Goal: Transaction & Acquisition: Purchase product/service

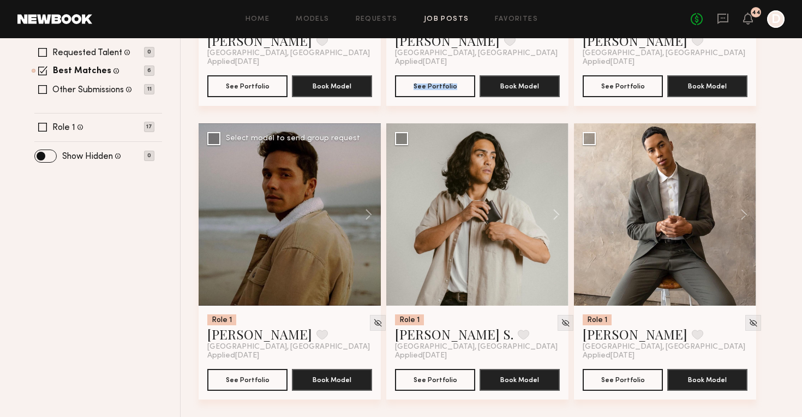
scroll to position [344, 0]
click at [369, 215] on button at bounding box center [363, 214] width 35 height 182
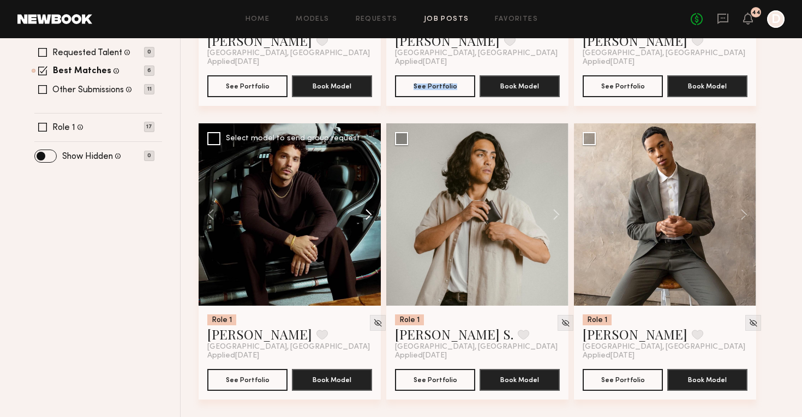
click at [369, 215] on button at bounding box center [363, 214] width 35 height 182
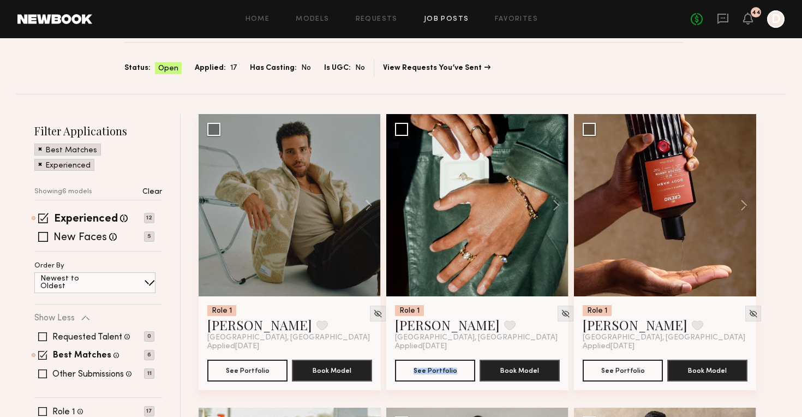
scroll to position [96, 0]
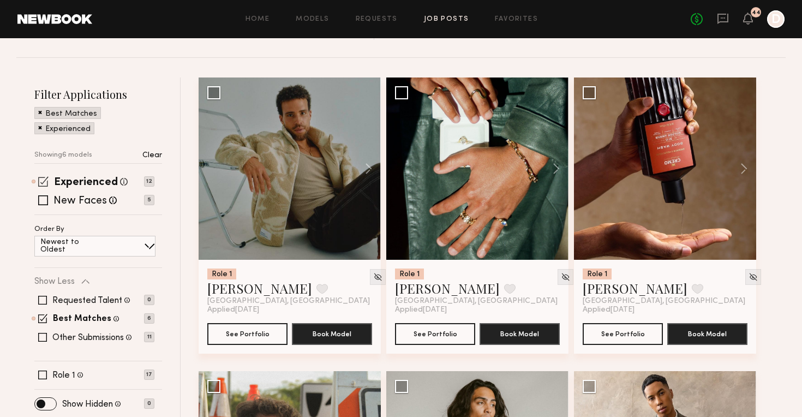
click at [45, 182] on span at bounding box center [43, 181] width 10 height 10
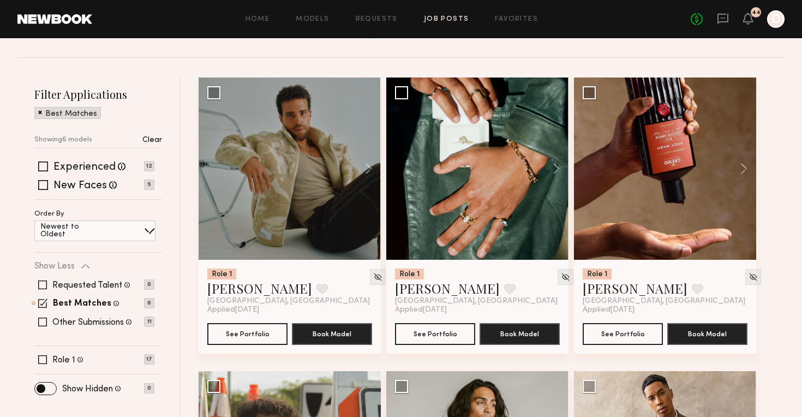
scroll to position [153, 0]
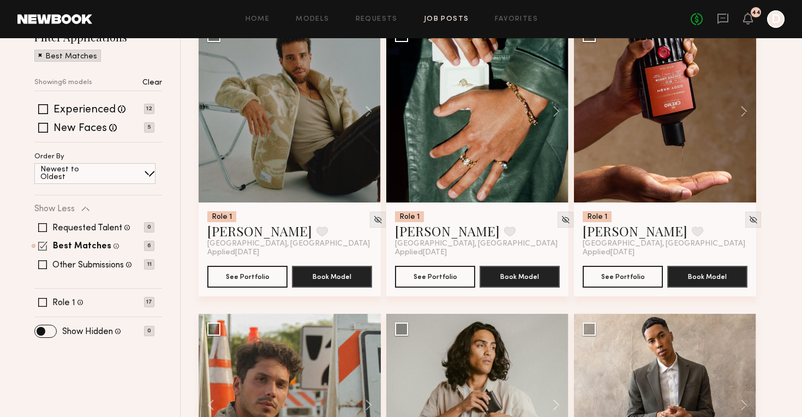
click at [42, 248] on span at bounding box center [42, 245] width 9 height 9
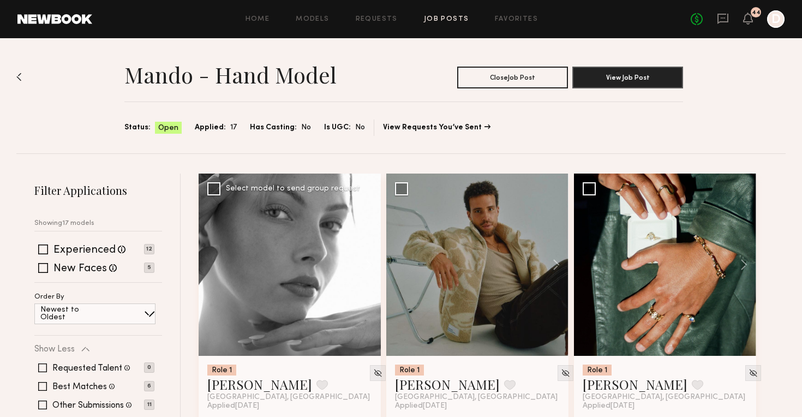
scroll to position [0, 0]
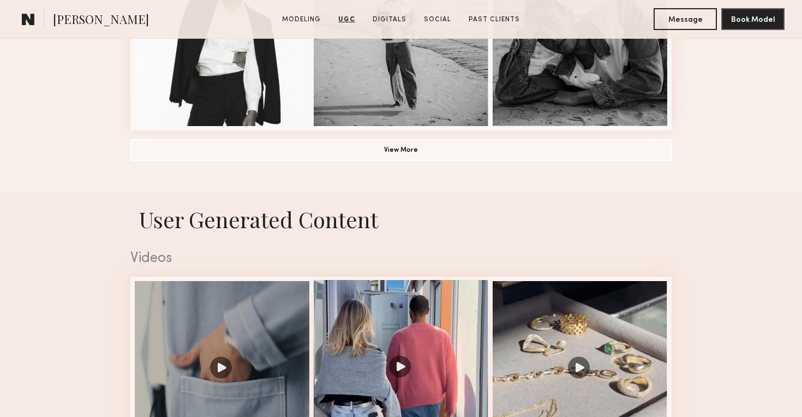
scroll to position [902, 0]
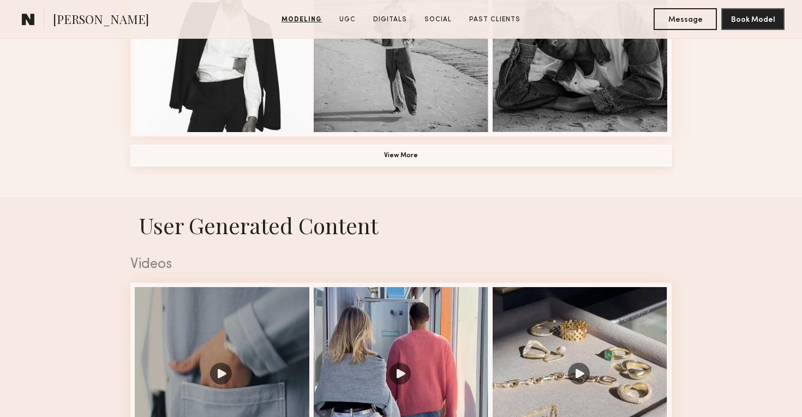
click at [440, 156] on button "View More" at bounding box center [400, 156] width 541 height 22
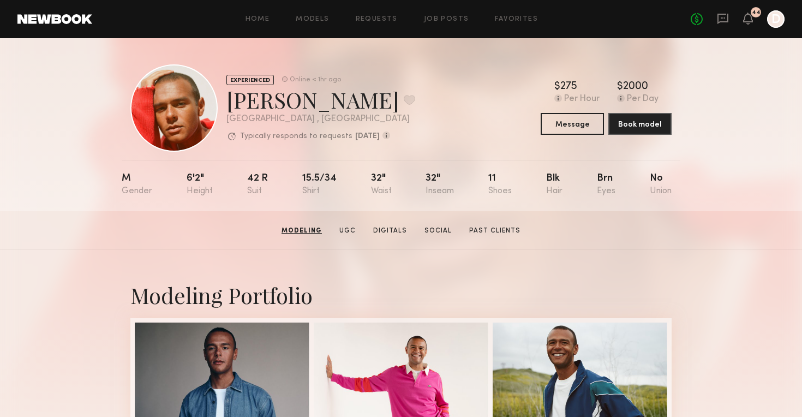
scroll to position [0, 0]
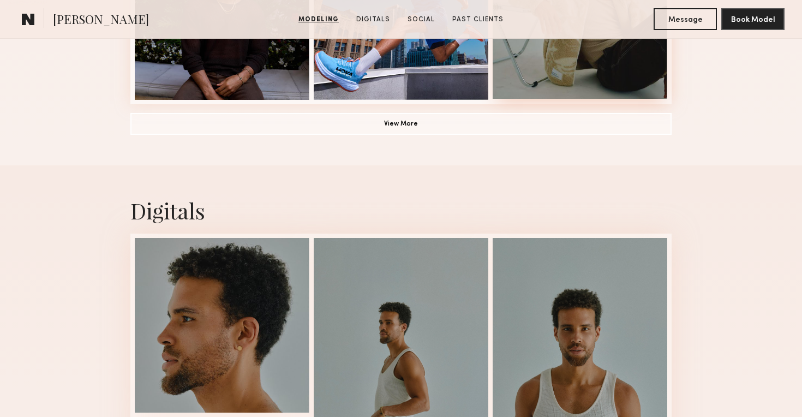
scroll to position [925, 0]
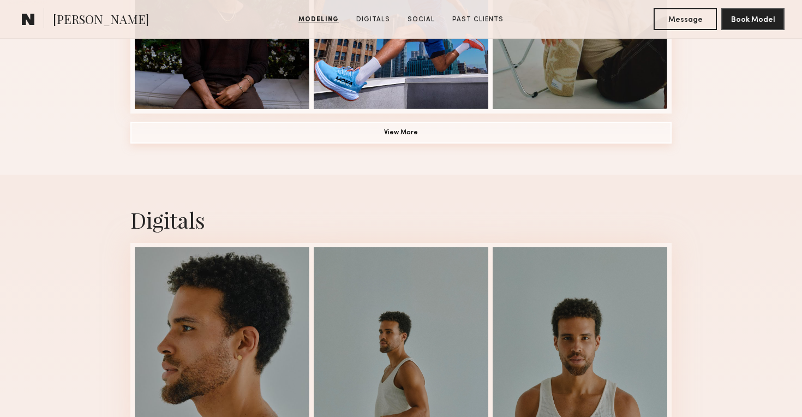
click at [494, 127] on button "View More" at bounding box center [400, 133] width 541 height 22
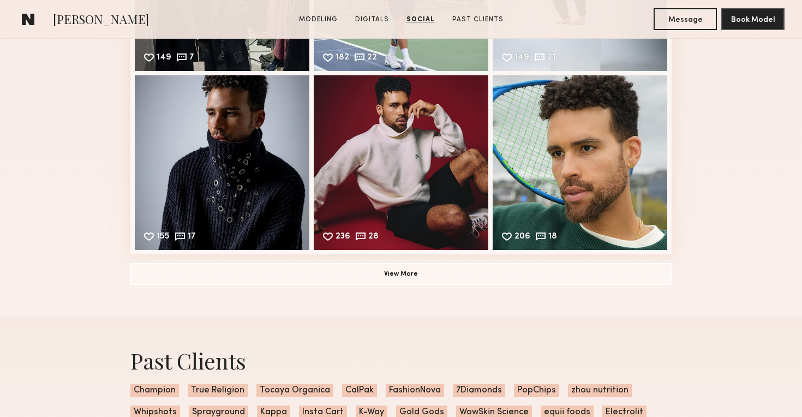
scroll to position [2432, 0]
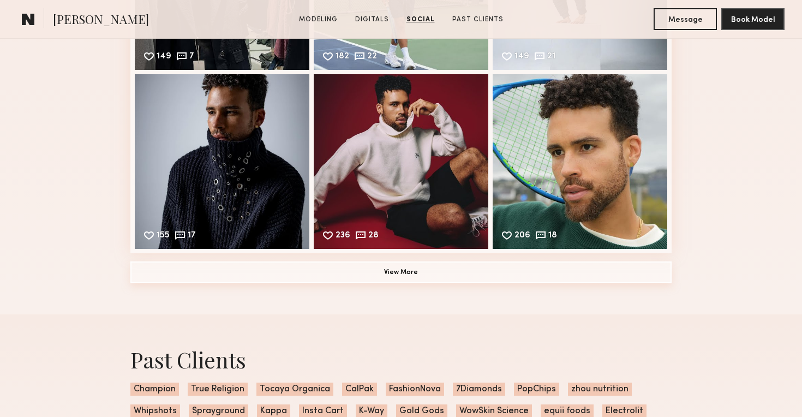
click at [483, 272] on button "View More" at bounding box center [400, 272] width 541 height 22
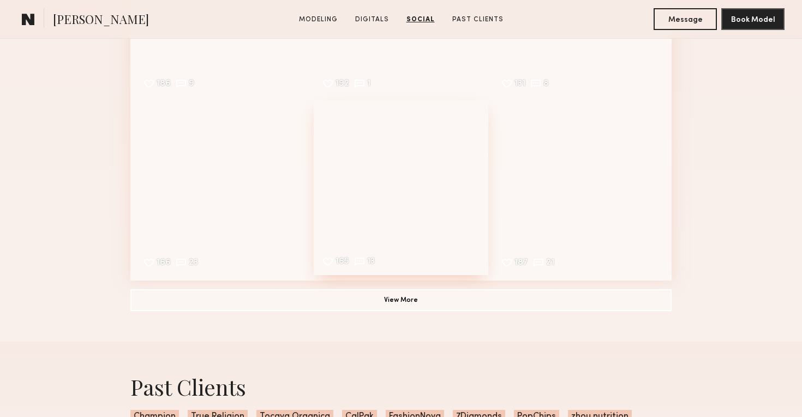
scroll to position [2761, 0]
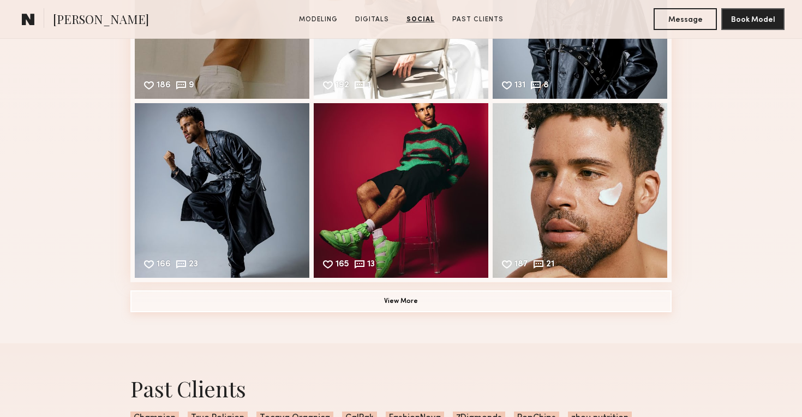
click at [486, 302] on button "View More" at bounding box center [400, 301] width 541 height 22
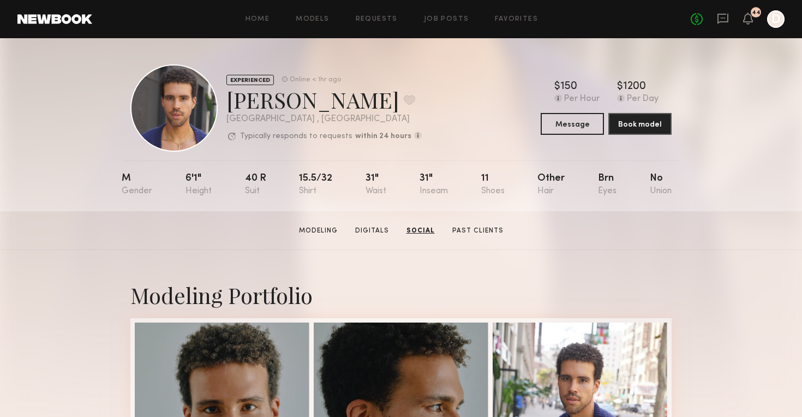
scroll to position [0, 0]
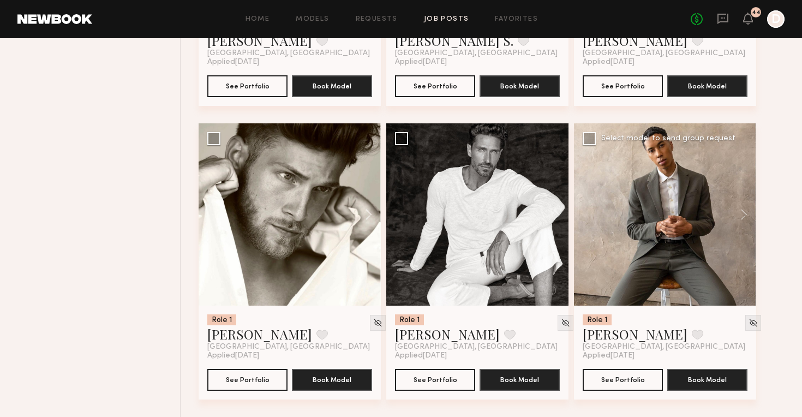
scroll to position [931, 0]
click at [366, 217] on button at bounding box center [363, 214] width 35 height 182
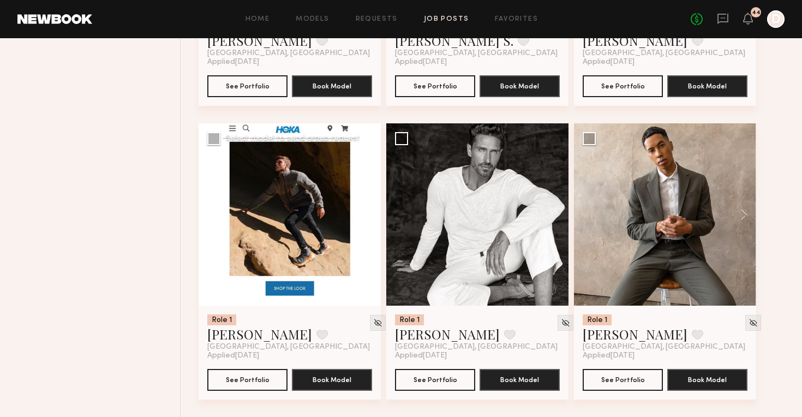
click at [366, 217] on button at bounding box center [363, 214] width 35 height 182
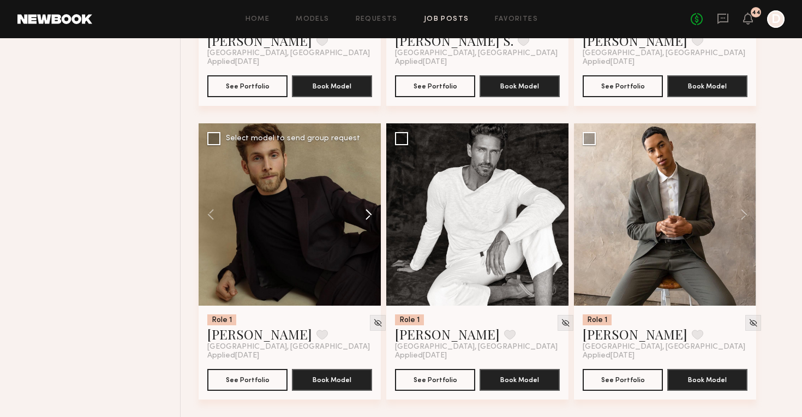
click at [366, 217] on button at bounding box center [363, 214] width 35 height 182
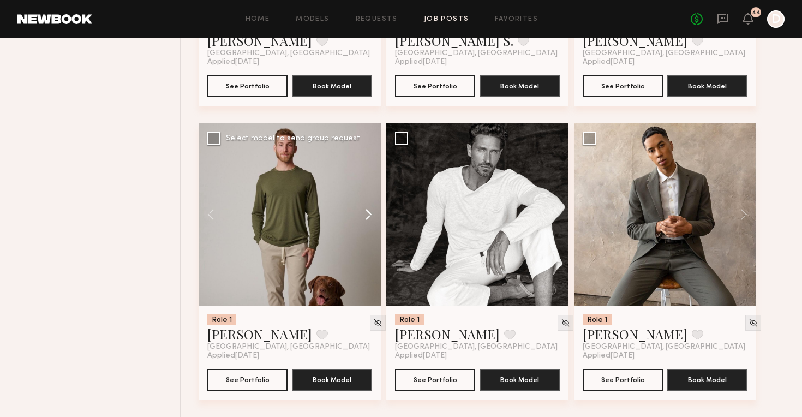
click at [366, 217] on button at bounding box center [363, 214] width 35 height 182
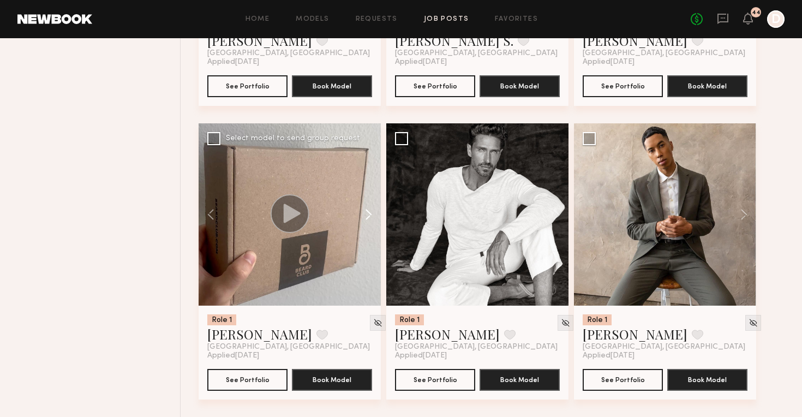
click at [366, 217] on button at bounding box center [363, 214] width 35 height 182
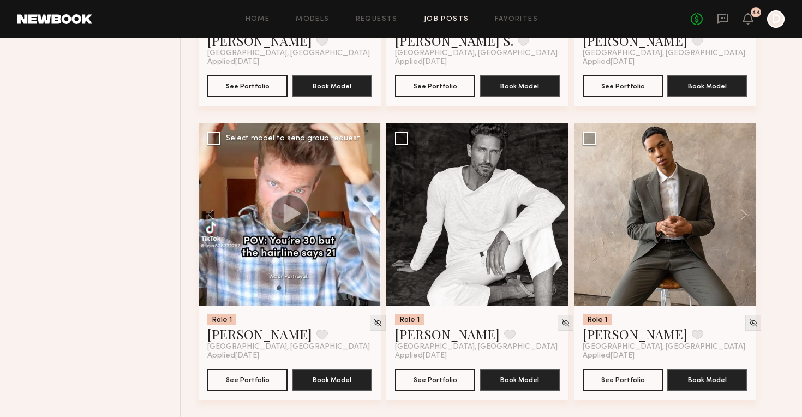
click at [366, 217] on div at bounding box center [290, 214] width 182 height 182
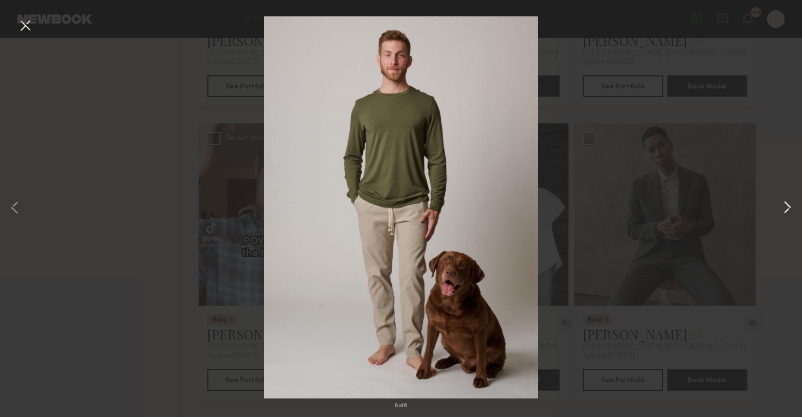
click at [787, 206] on button at bounding box center [787, 207] width 13 height 333
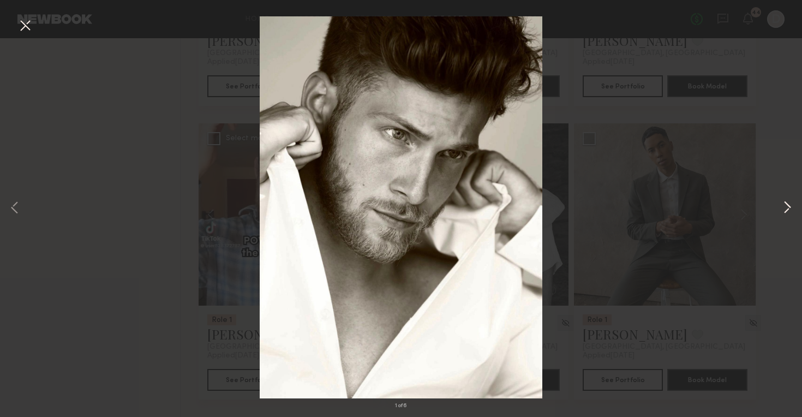
click at [787, 206] on button at bounding box center [787, 207] width 13 height 333
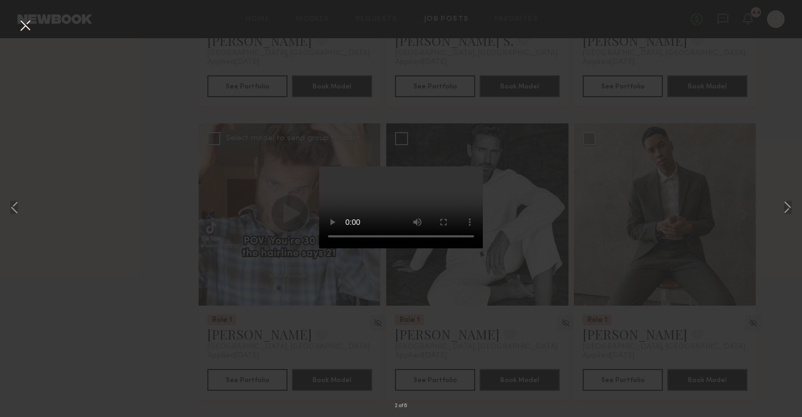
click at [766, 141] on div "2 of 6" at bounding box center [401, 208] width 802 height 417
click at [29, 19] on button at bounding box center [24, 26] width 17 height 20
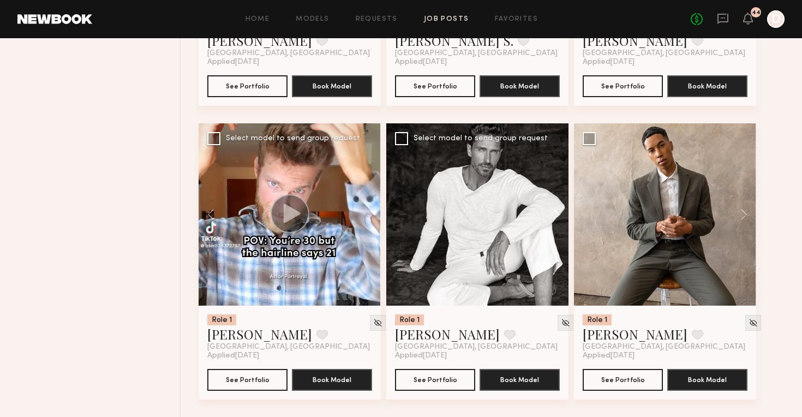
click at [554, 210] on button at bounding box center [551, 214] width 35 height 182
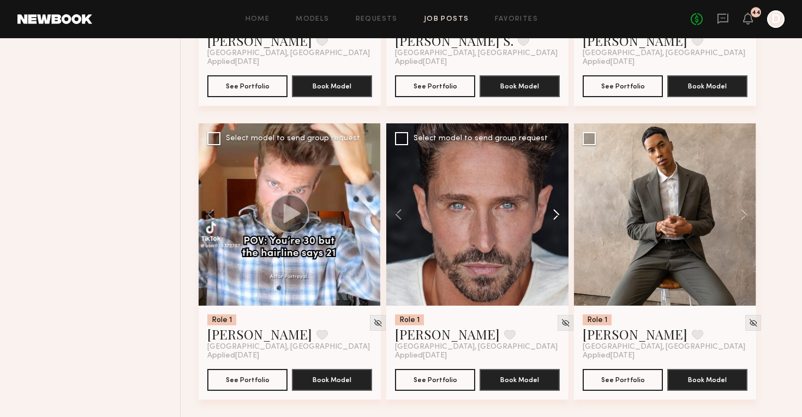
click at [554, 210] on button at bounding box center [551, 214] width 35 height 182
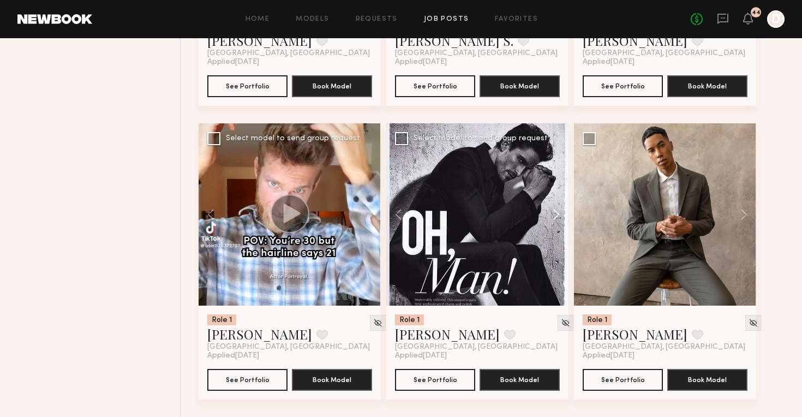
click at [554, 210] on button at bounding box center [551, 214] width 35 height 182
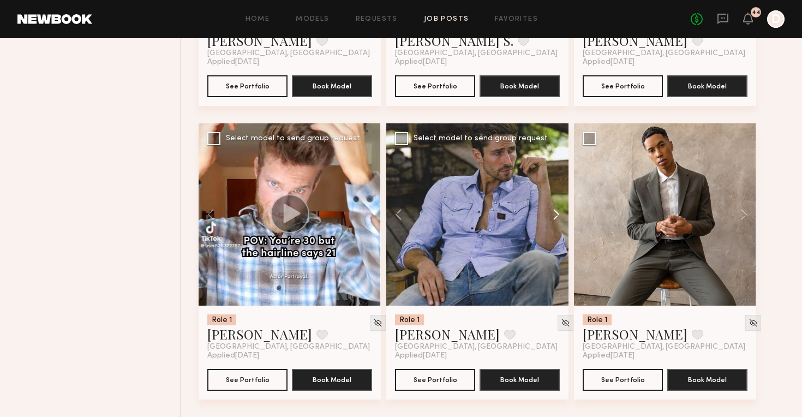
click at [554, 210] on button at bounding box center [551, 214] width 35 height 182
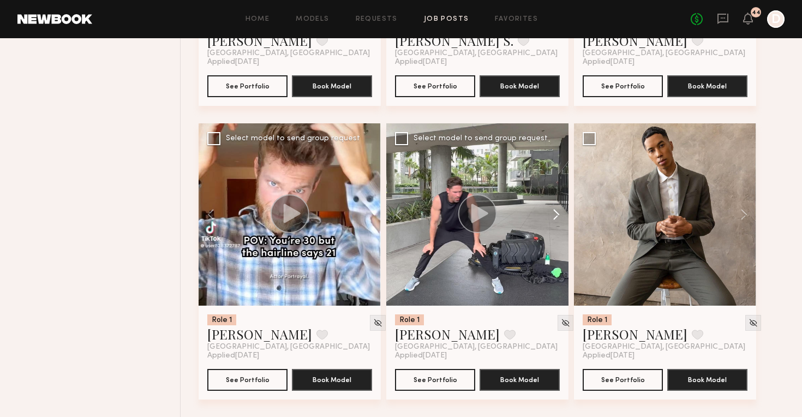
click at [554, 210] on button at bounding box center [551, 214] width 35 height 182
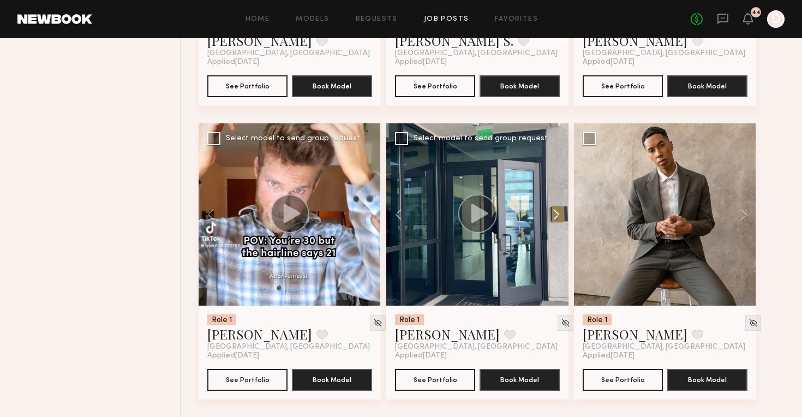
click at [554, 210] on button at bounding box center [551, 214] width 35 height 182
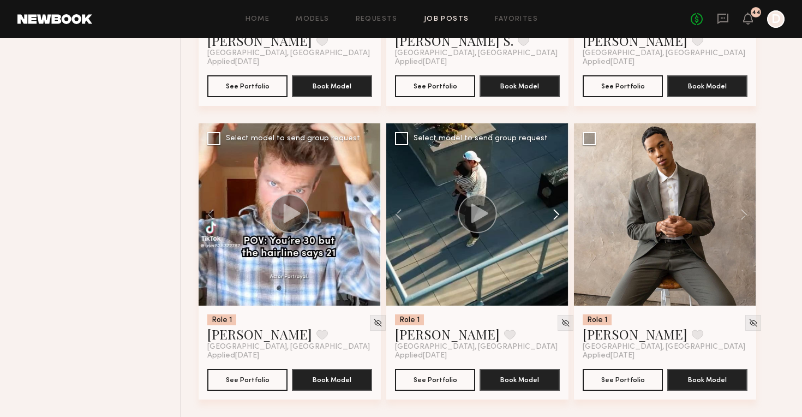
click at [554, 210] on button at bounding box center [551, 214] width 35 height 182
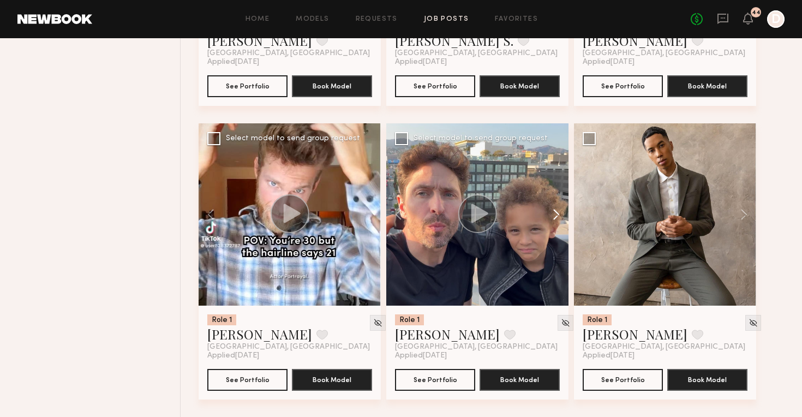
click at [554, 210] on button at bounding box center [551, 214] width 35 height 182
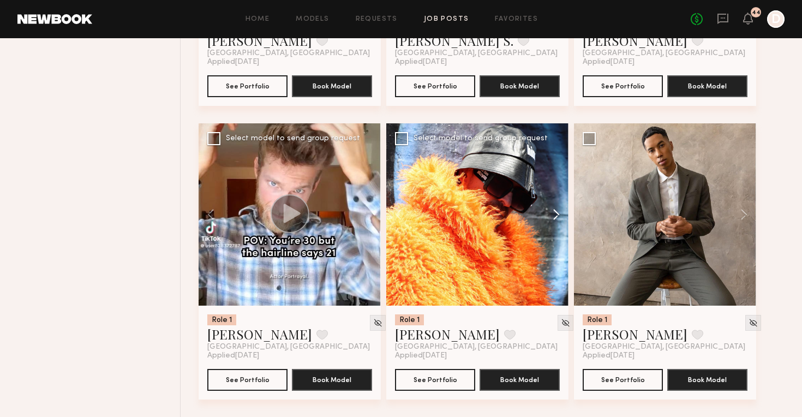
click at [554, 210] on button at bounding box center [551, 214] width 35 height 182
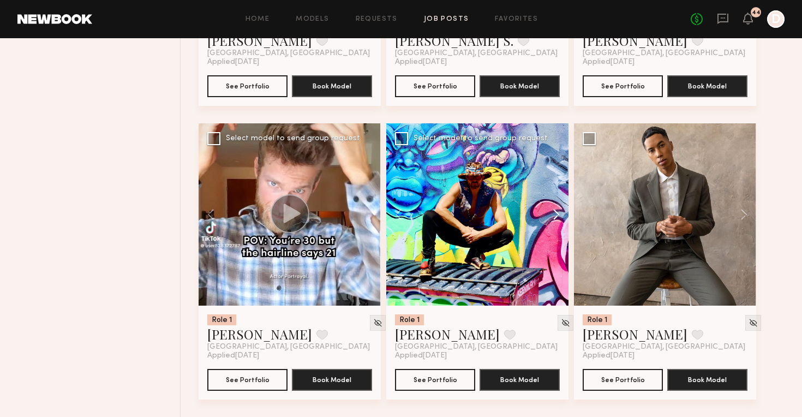
click at [554, 210] on button at bounding box center [551, 214] width 35 height 182
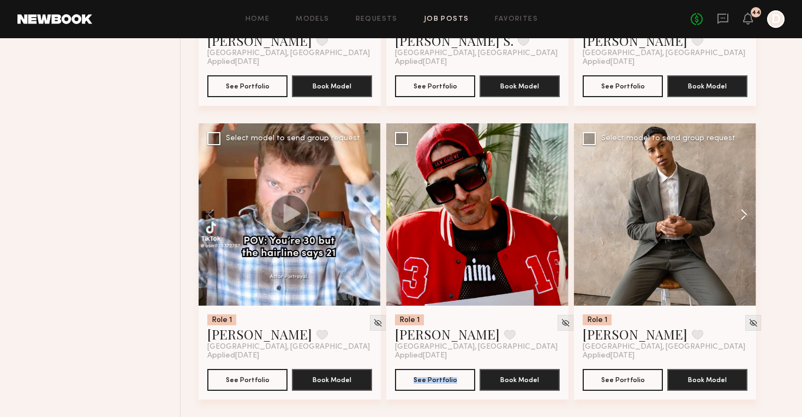
click at [742, 218] on button at bounding box center [738, 214] width 35 height 182
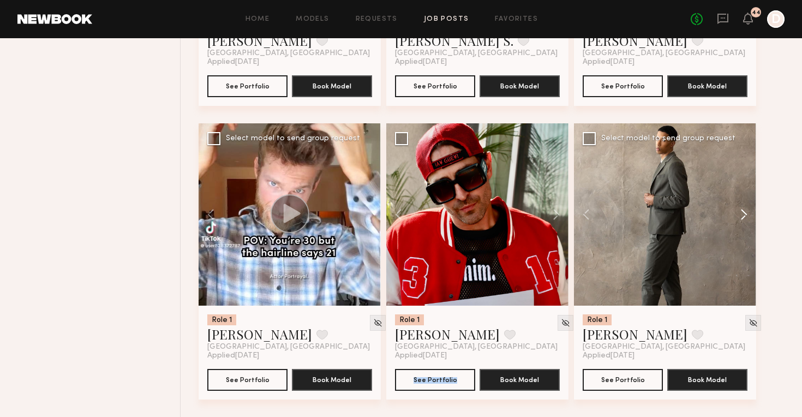
click at [742, 218] on button at bounding box center [738, 214] width 35 height 182
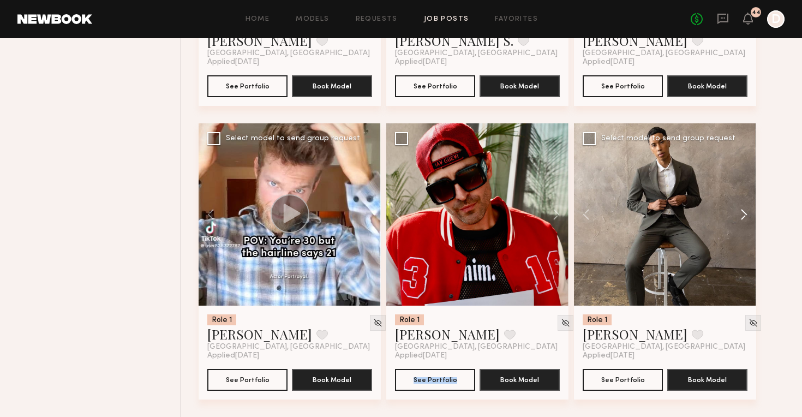
click at [742, 218] on button at bounding box center [738, 214] width 35 height 182
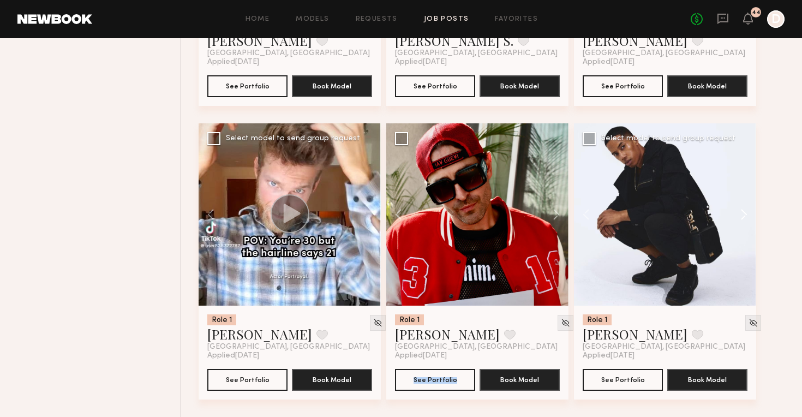
click at [742, 218] on button at bounding box center [738, 214] width 35 height 182
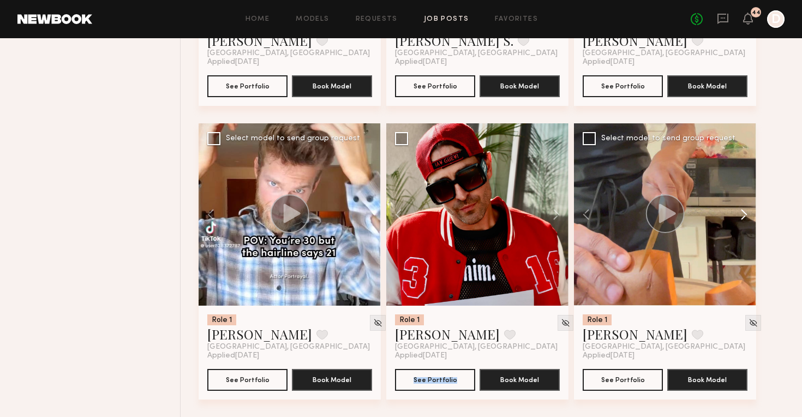
click at [742, 218] on button at bounding box center [738, 214] width 35 height 182
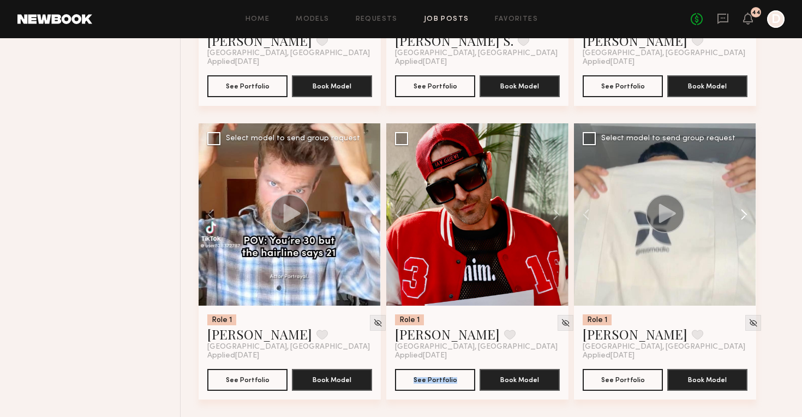
click at [742, 218] on button at bounding box center [738, 214] width 35 height 182
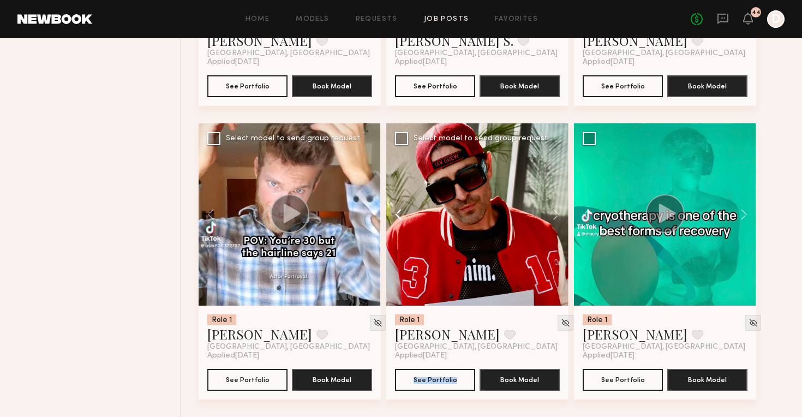
click at [398, 212] on button at bounding box center [403, 214] width 35 height 182
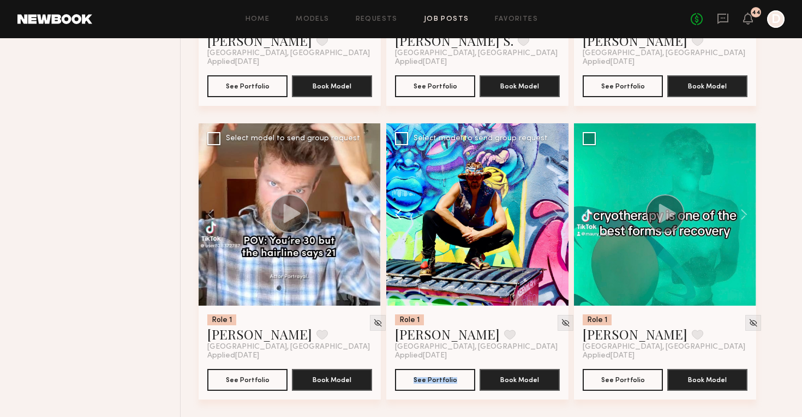
click at [398, 212] on button at bounding box center [403, 214] width 35 height 182
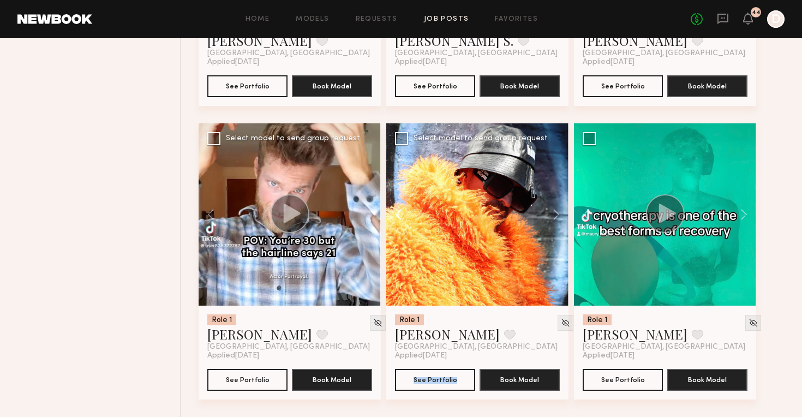
click at [398, 212] on button at bounding box center [403, 214] width 35 height 182
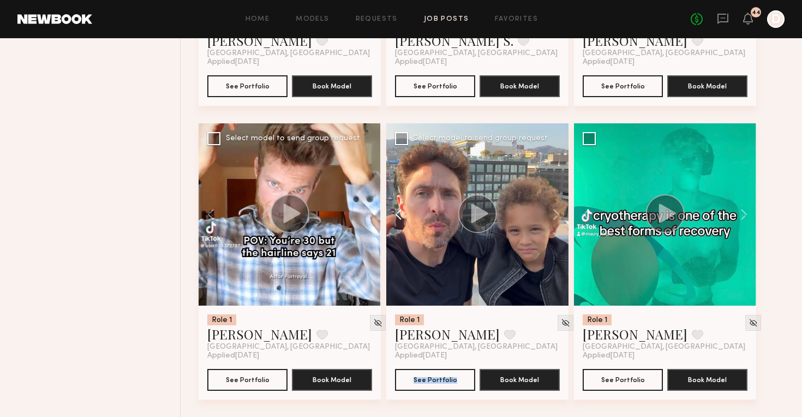
click at [398, 212] on button at bounding box center [403, 214] width 35 height 182
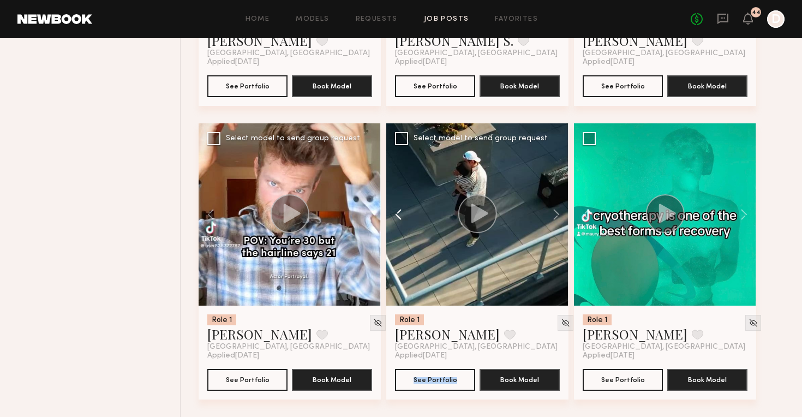
click at [398, 212] on button at bounding box center [403, 214] width 35 height 182
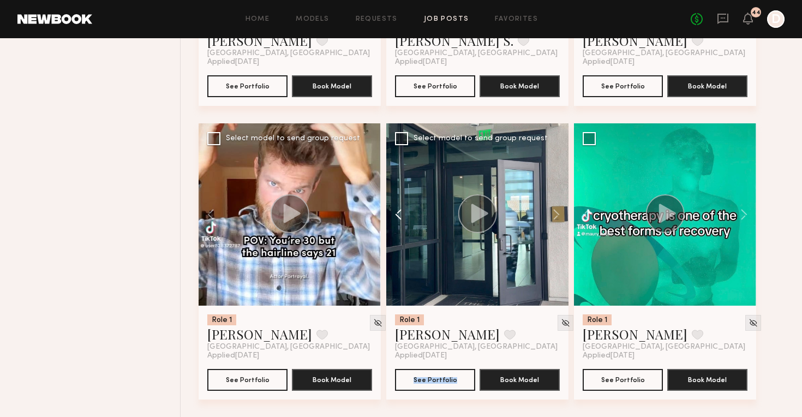
click at [398, 212] on button at bounding box center [403, 214] width 35 height 182
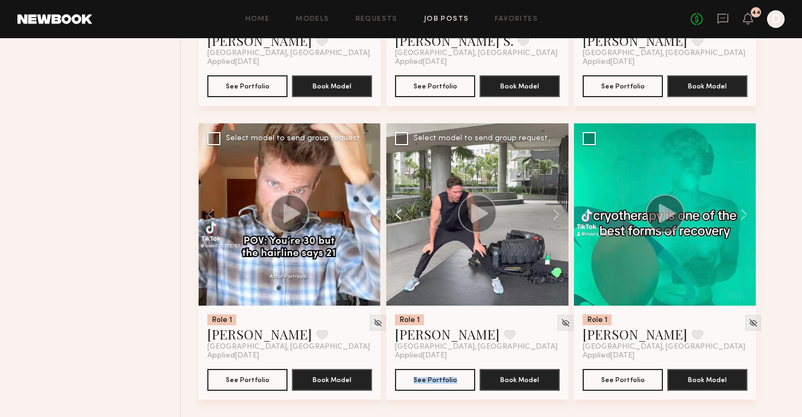
click at [398, 212] on button at bounding box center [403, 214] width 35 height 182
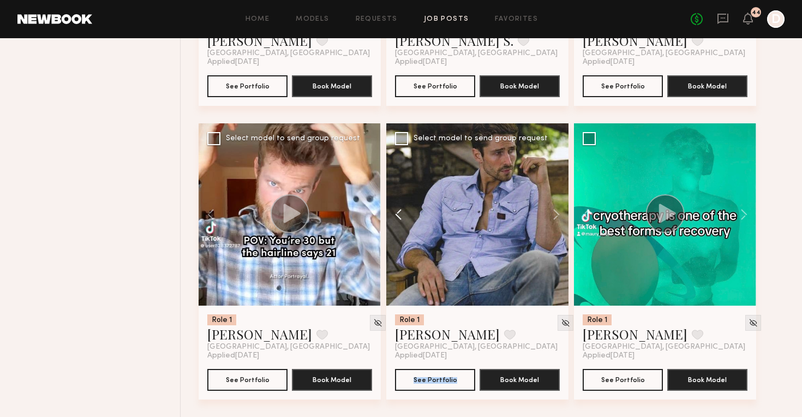
click at [398, 212] on button at bounding box center [403, 214] width 35 height 182
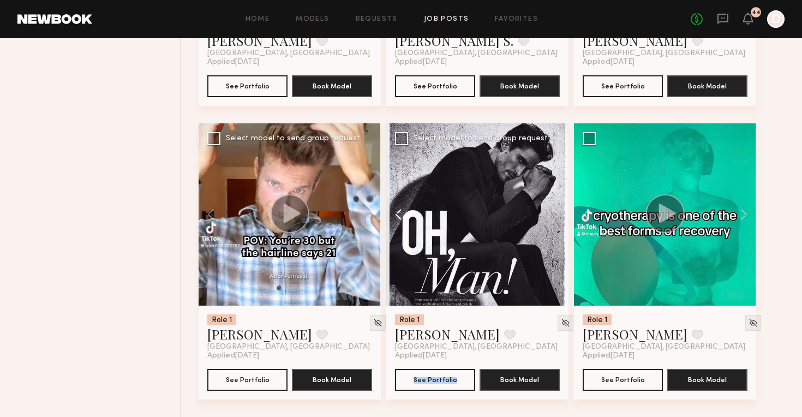
click at [398, 212] on button at bounding box center [403, 214] width 35 height 182
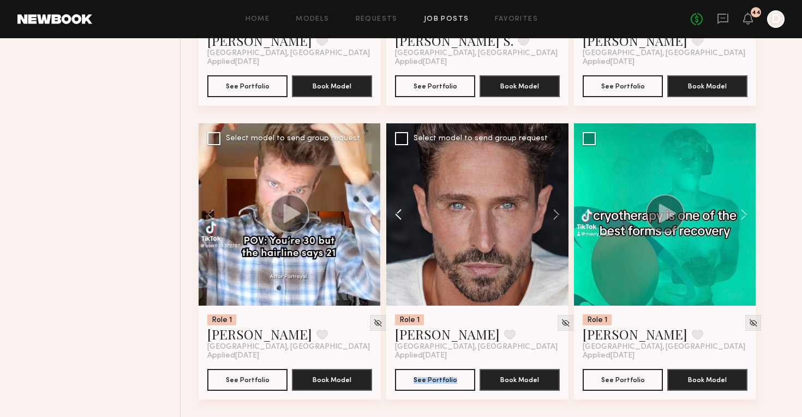
click at [398, 212] on button at bounding box center [403, 214] width 35 height 182
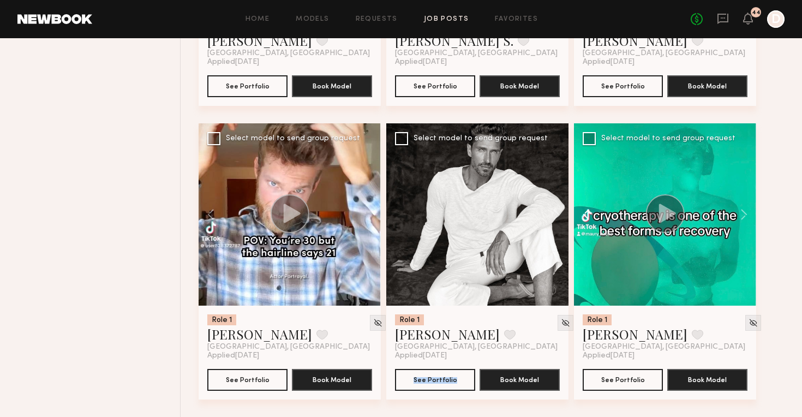
click at [586, 217] on button at bounding box center [591, 214] width 35 height 182
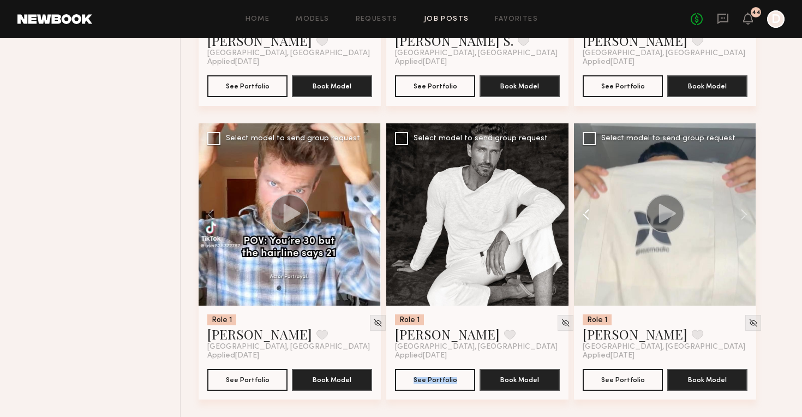
click at [586, 217] on button at bounding box center [591, 214] width 35 height 182
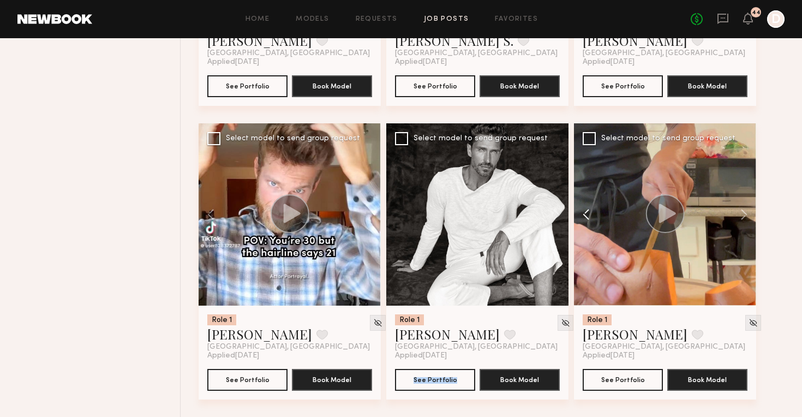
click at [586, 217] on button at bounding box center [591, 214] width 35 height 182
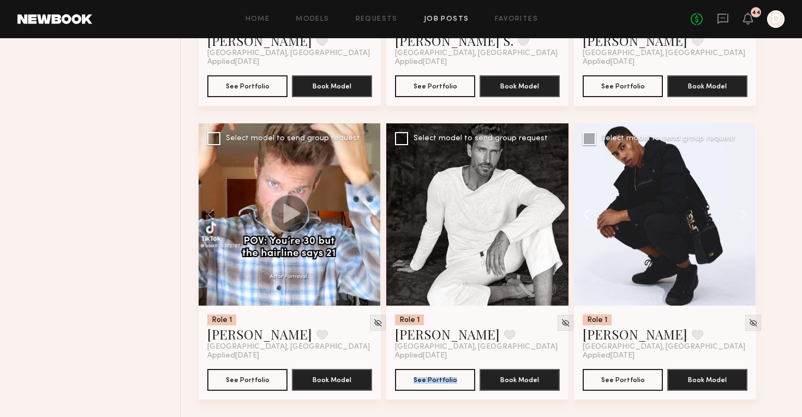
click at [586, 217] on button at bounding box center [591, 214] width 35 height 182
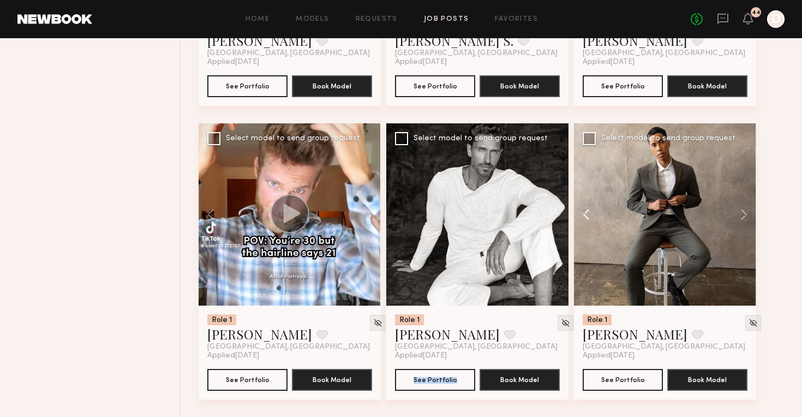
click at [586, 217] on button at bounding box center [591, 214] width 35 height 182
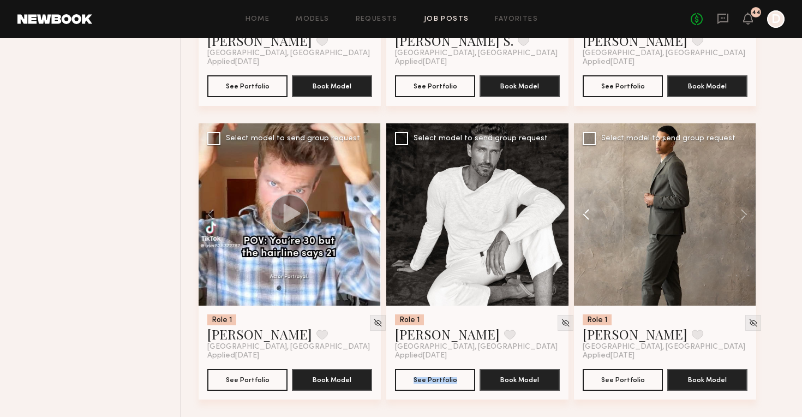
click at [586, 217] on button at bounding box center [591, 214] width 35 height 182
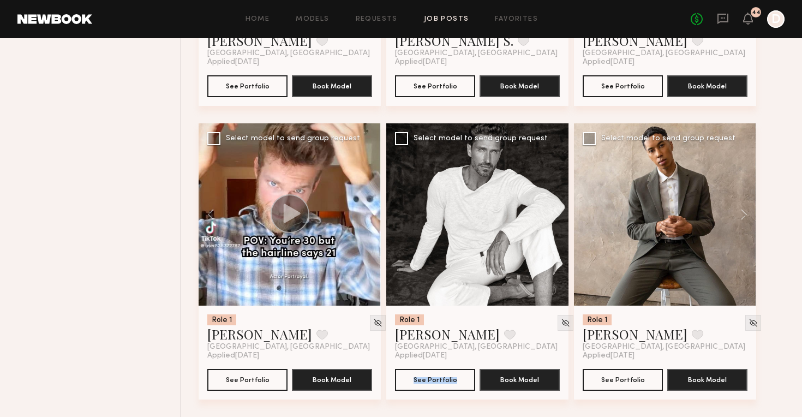
click at [586, 217] on div at bounding box center [665, 214] width 182 height 182
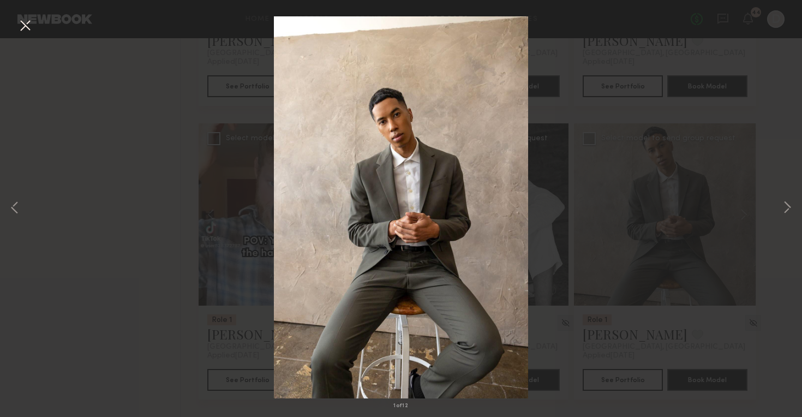
click at [777, 151] on div "1 of 12" at bounding box center [401, 208] width 802 height 417
click at [26, 23] on button at bounding box center [24, 26] width 17 height 20
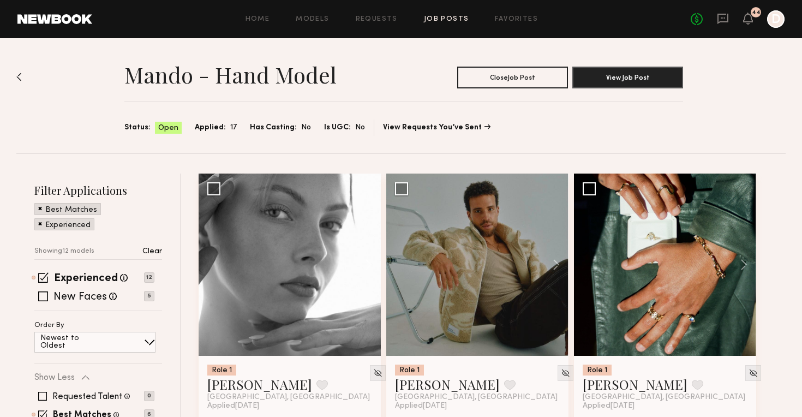
scroll to position [0, 0]
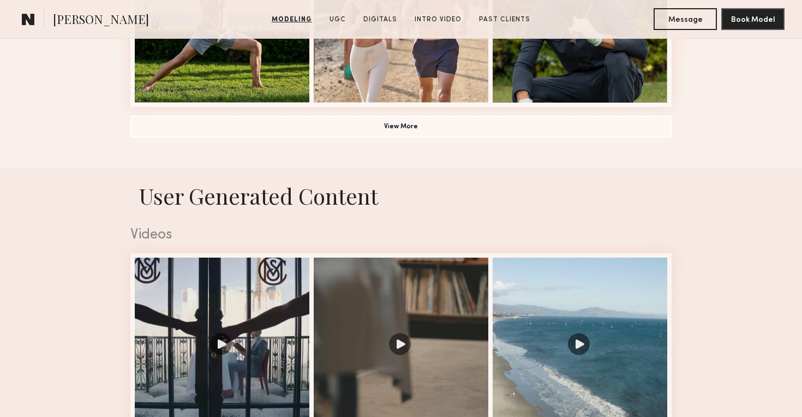
scroll to position [937, 0]
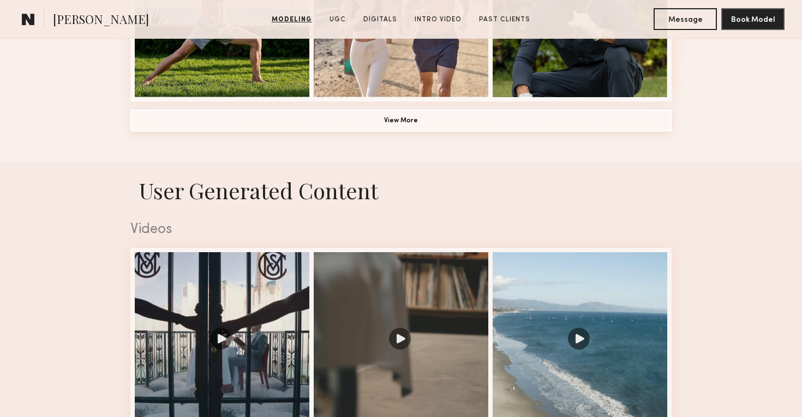
click at [514, 124] on button "View More" at bounding box center [400, 121] width 541 height 22
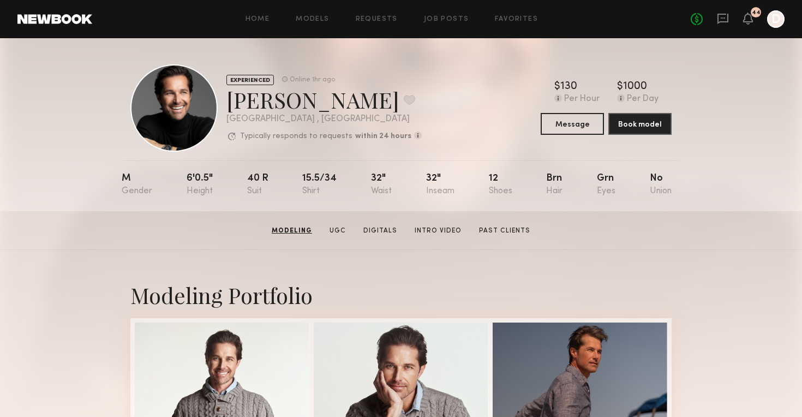
scroll to position [0, 0]
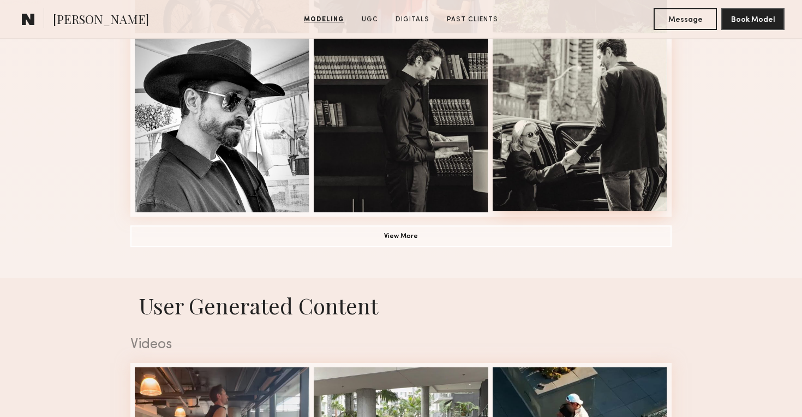
scroll to position [846, 0]
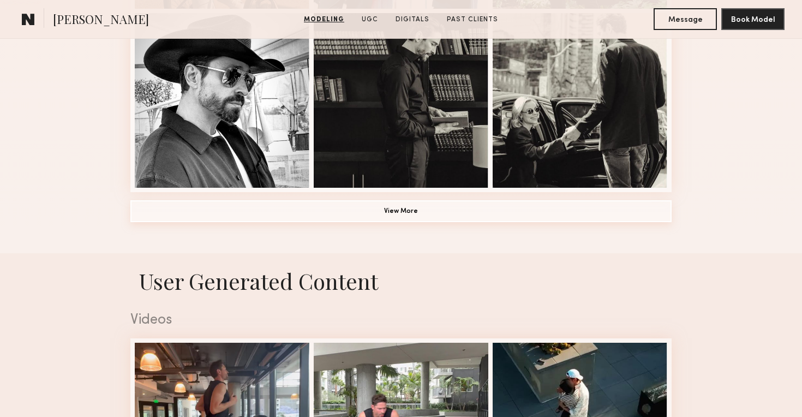
click at [531, 211] on button "View More" at bounding box center [400, 211] width 541 height 22
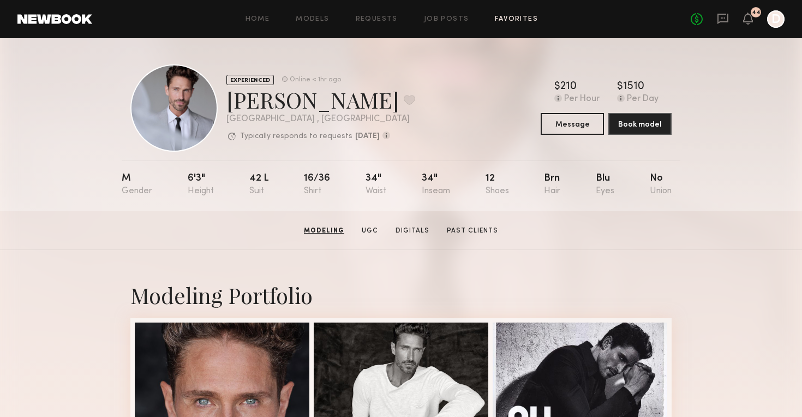
scroll to position [0, 0]
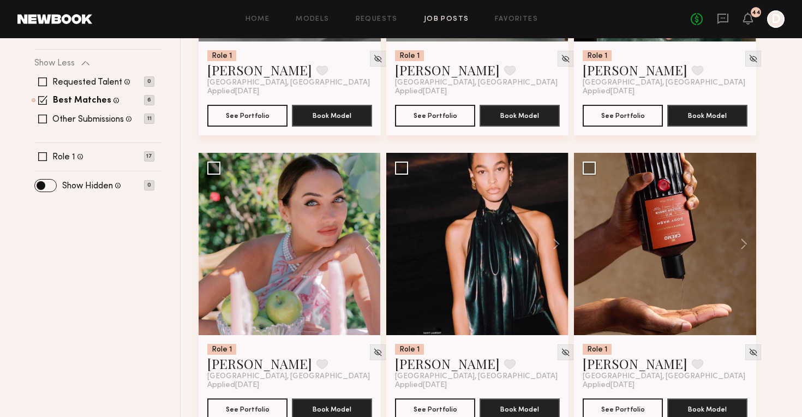
scroll to position [300, 0]
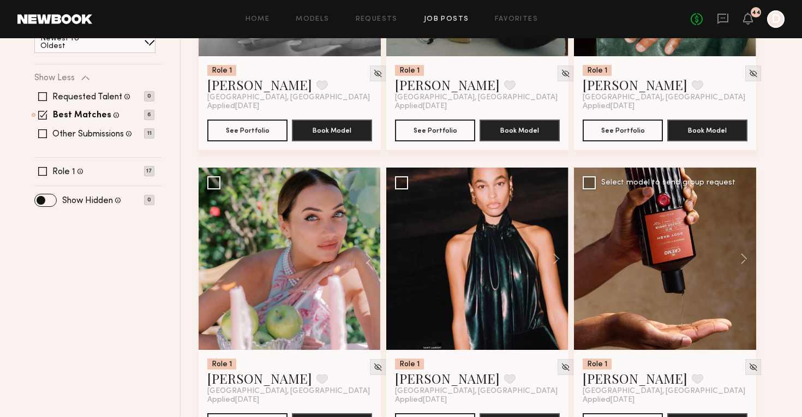
click at [720, 206] on div at bounding box center [665, 258] width 182 height 182
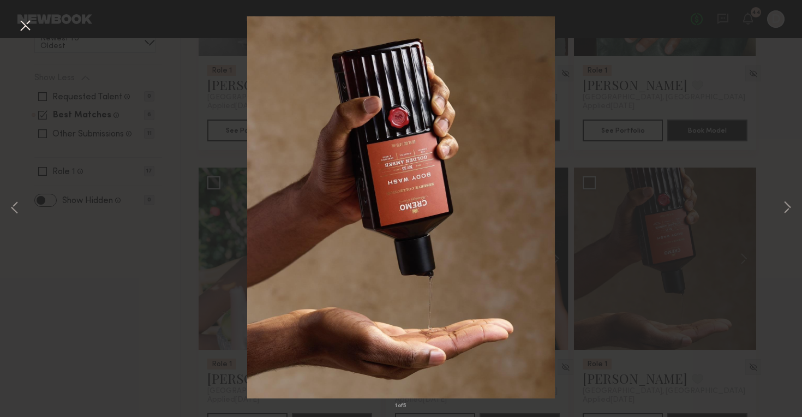
click at [768, 151] on div "1 of 5" at bounding box center [401, 208] width 802 height 417
click at [22, 23] on button at bounding box center [24, 26] width 17 height 20
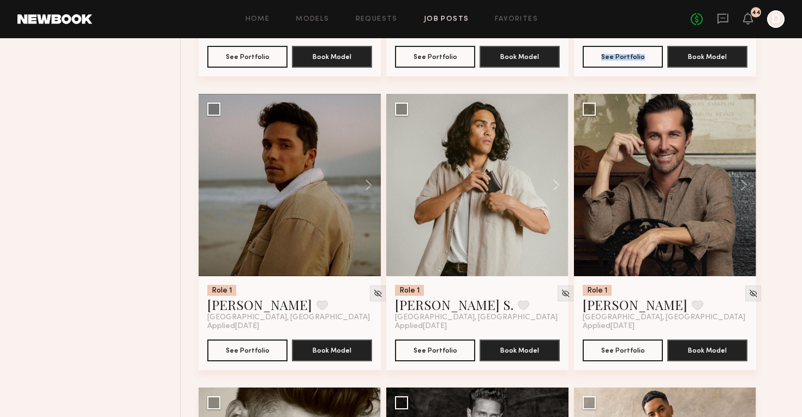
scroll to position [679, 0]
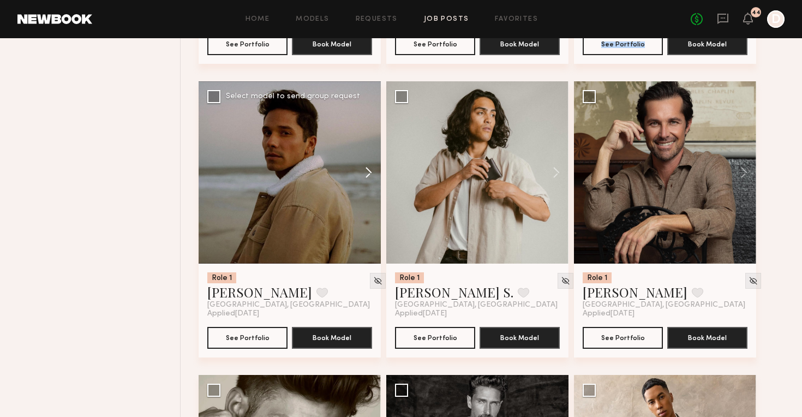
click at [368, 174] on button at bounding box center [363, 172] width 35 height 182
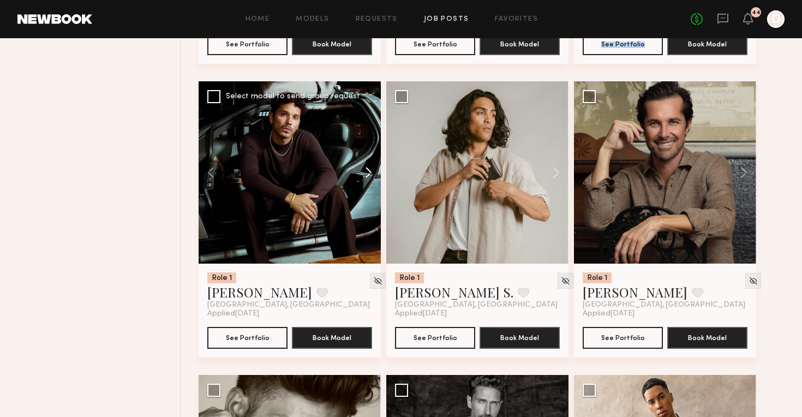
click at [368, 174] on button at bounding box center [363, 172] width 35 height 182
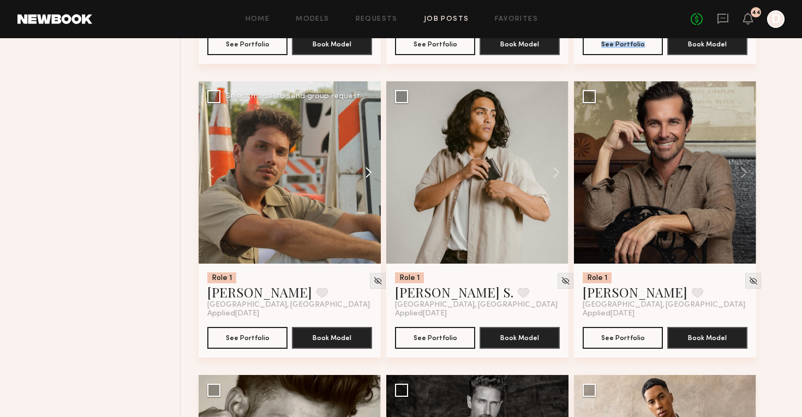
click at [368, 174] on button at bounding box center [363, 172] width 35 height 182
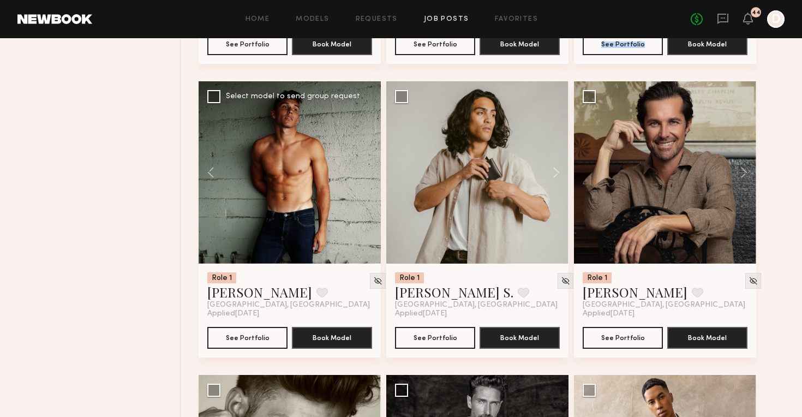
click at [368, 175] on div at bounding box center [290, 172] width 182 height 182
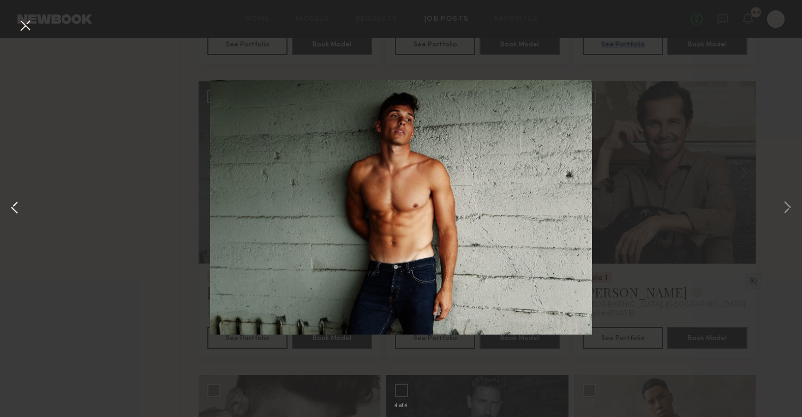
click at [9, 206] on button at bounding box center [14, 207] width 13 height 333
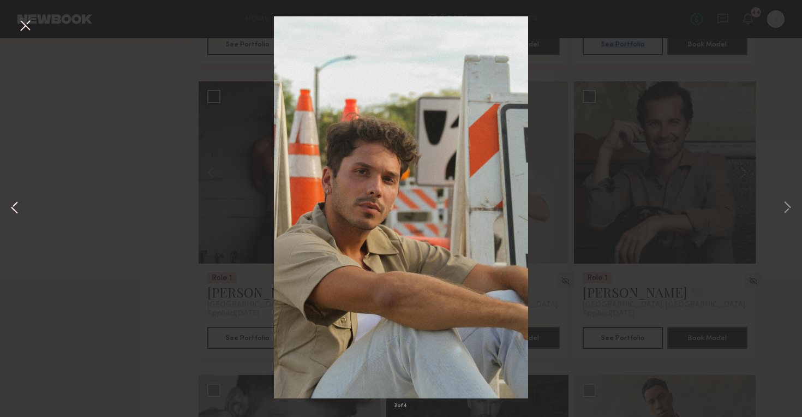
click at [15, 207] on button at bounding box center [14, 207] width 13 height 333
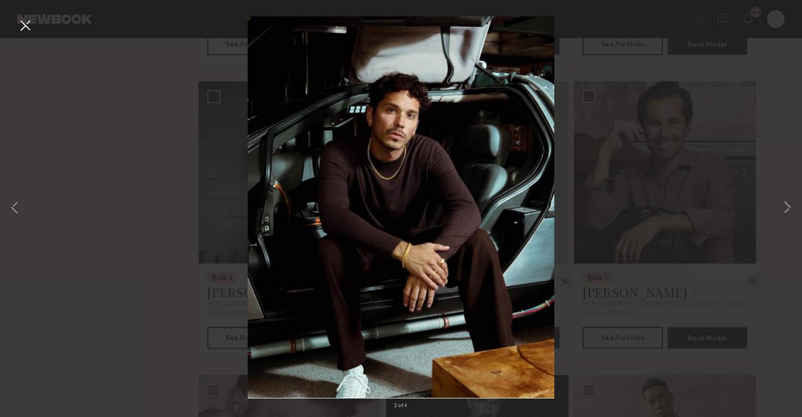
click at [73, 200] on div "2 of 4" at bounding box center [401, 208] width 802 height 417
click at [27, 28] on button at bounding box center [24, 26] width 17 height 20
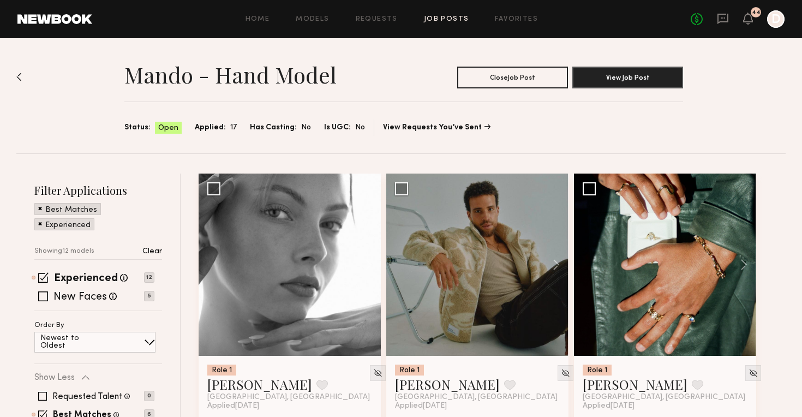
scroll to position [0, 0]
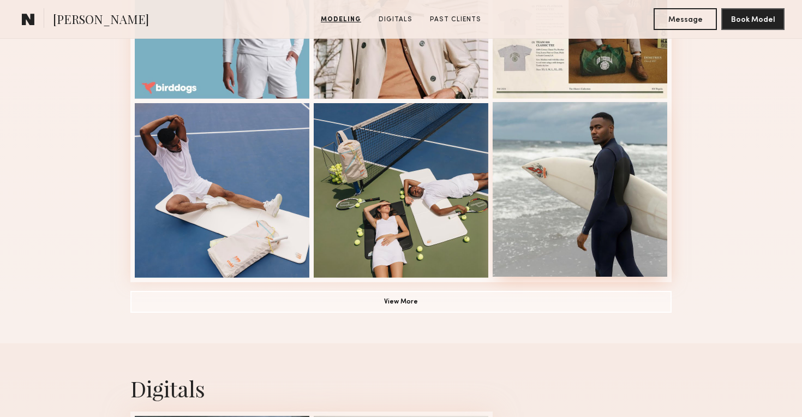
scroll to position [758, 0]
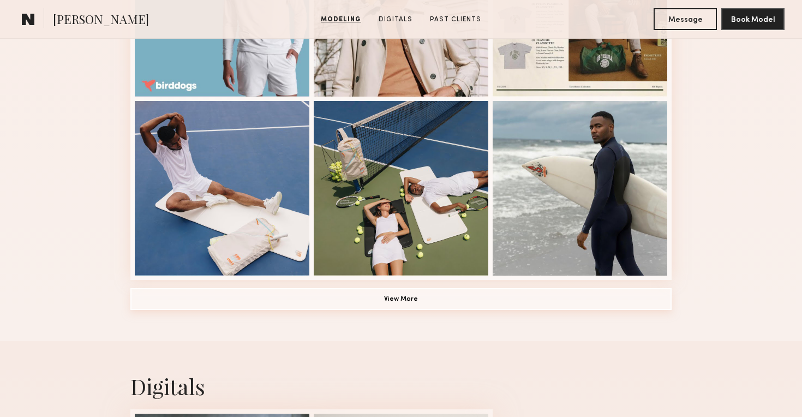
click at [542, 297] on button "View More" at bounding box center [400, 299] width 541 height 22
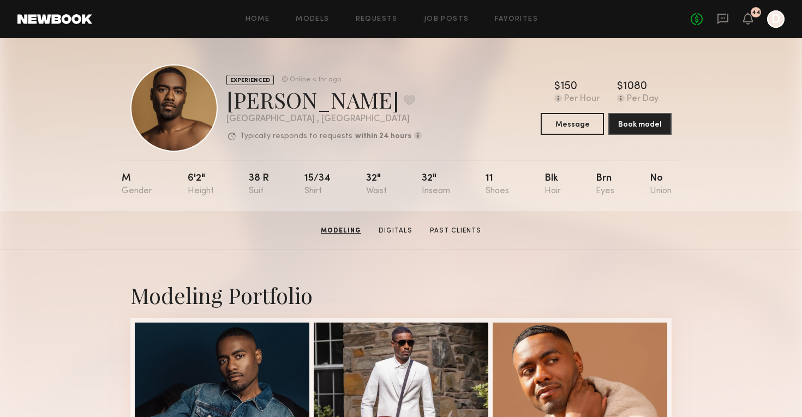
scroll to position [0, 0]
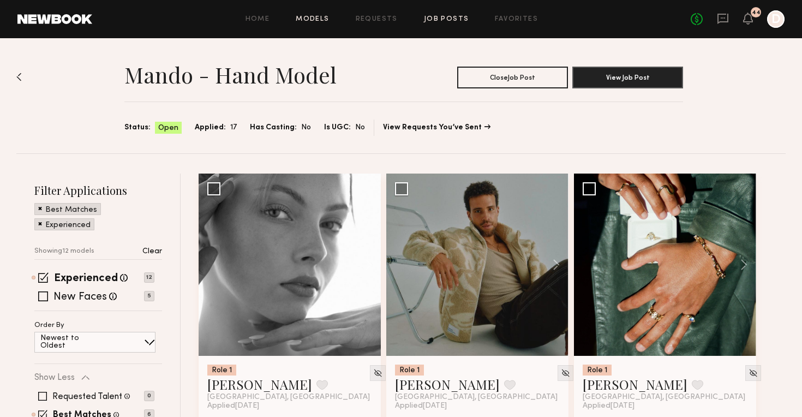
click at [310, 17] on link "Models" at bounding box center [312, 19] width 33 height 7
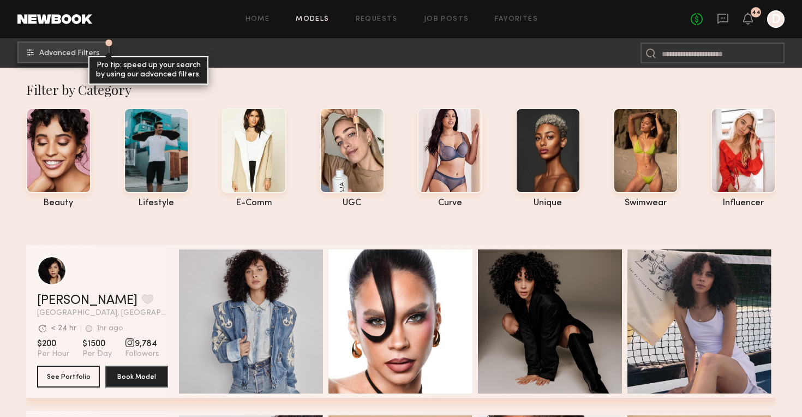
click at [84, 52] on span "Advanced Filters" at bounding box center [69, 54] width 61 height 8
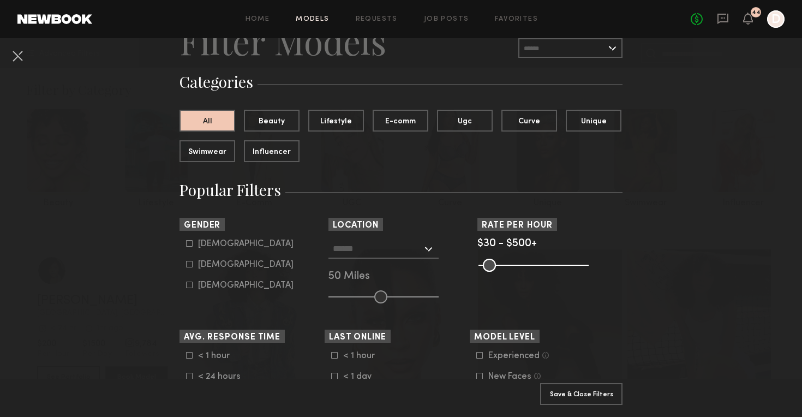
scroll to position [56, 0]
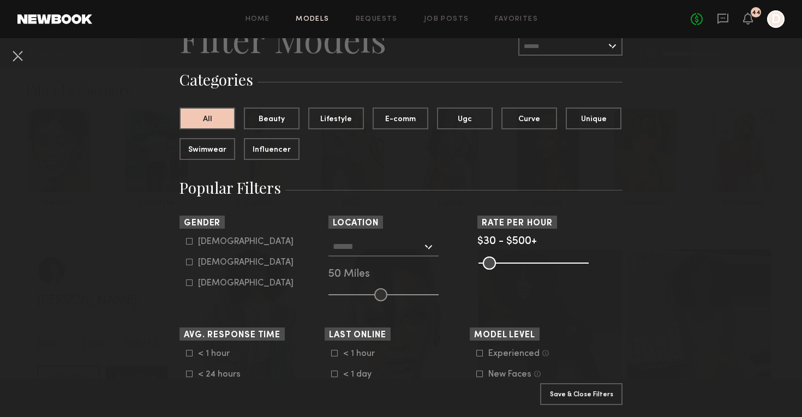
click at [193, 241] on label "Male" at bounding box center [239, 241] width 107 height 7
type input "*"
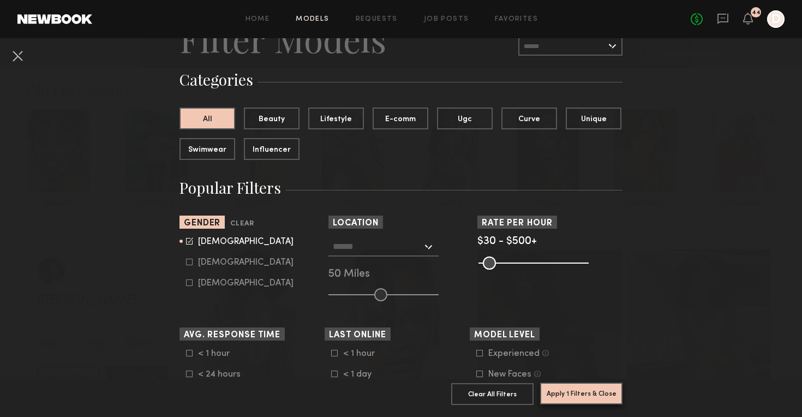
click at [580, 399] on button "Apply 1 Filters & Close" at bounding box center [581, 393] width 82 height 22
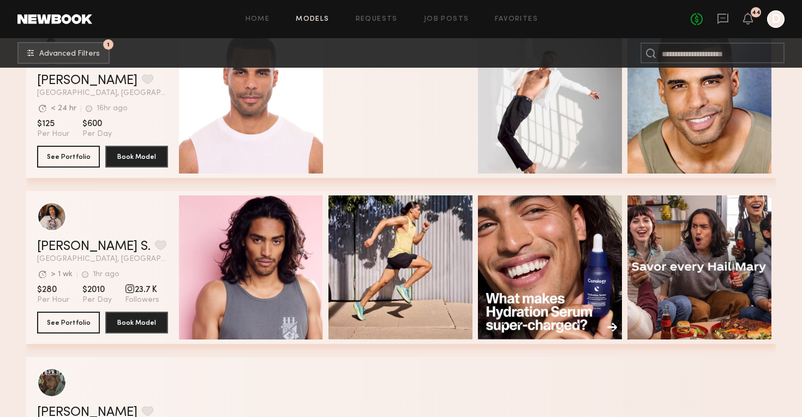
scroll to position [4542, 0]
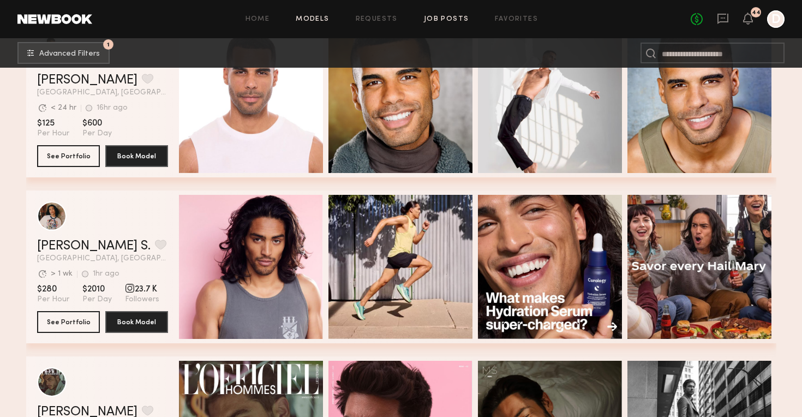
click at [452, 21] on link "Job Posts" at bounding box center [446, 19] width 45 height 7
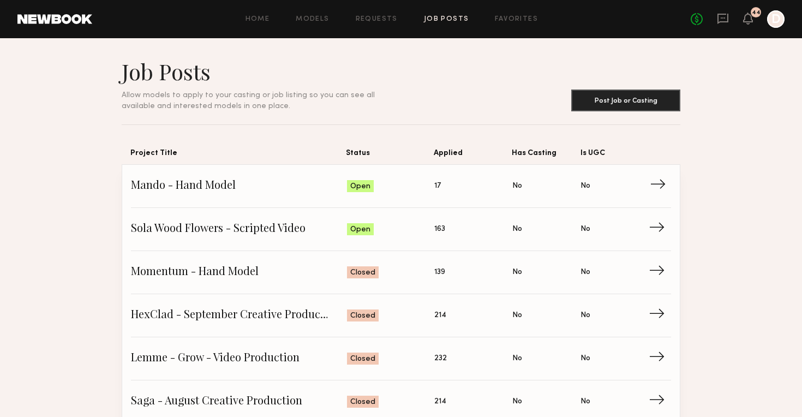
click at [310, 185] on span "Mando - Hand Model" at bounding box center [239, 186] width 216 height 16
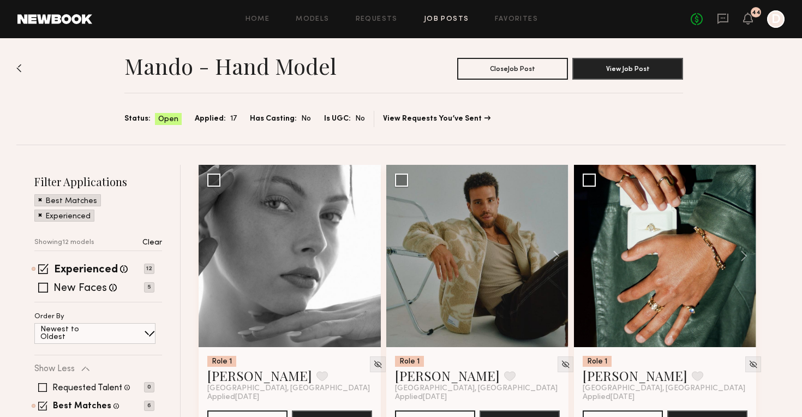
scroll to position [15, 0]
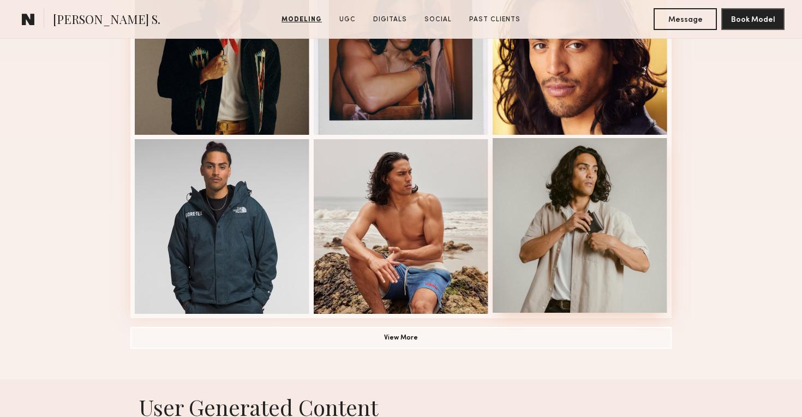
scroll to position [724, 0]
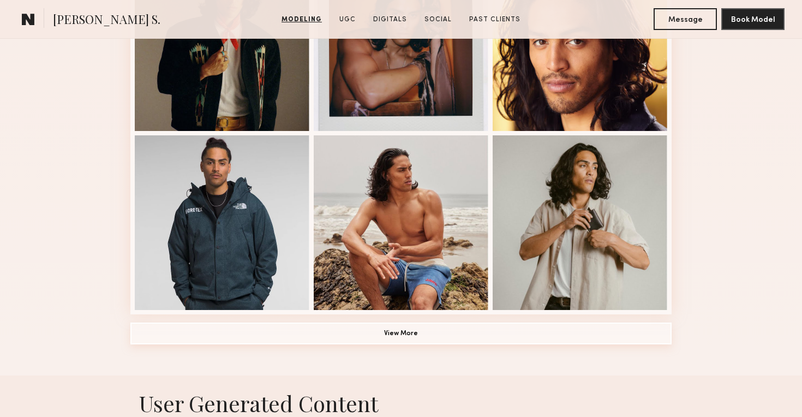
click at [542, 333] on button "View More" at bounding box center [400, 333] width 541 height 22
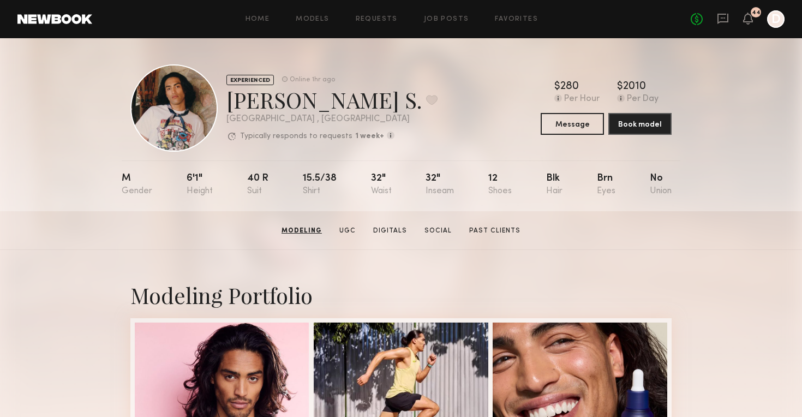
scroll to position [0, 0]
